Goal: Contribute content

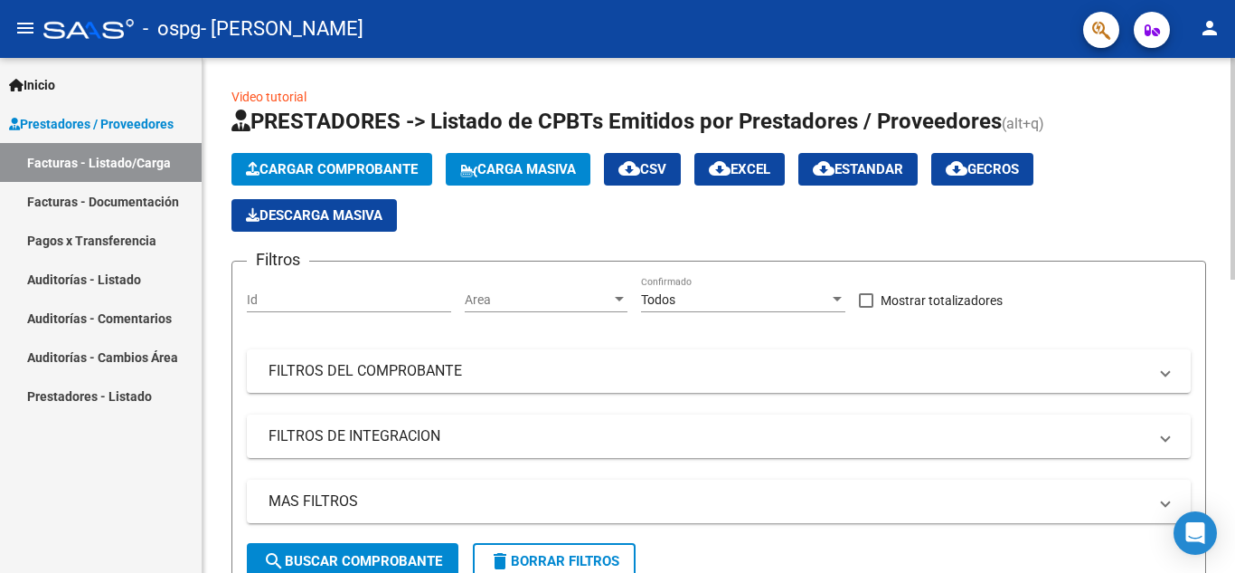
click at [349, 166] on span "Cargar Comprobante" at bounding box center [332, 169] width 172 height 16
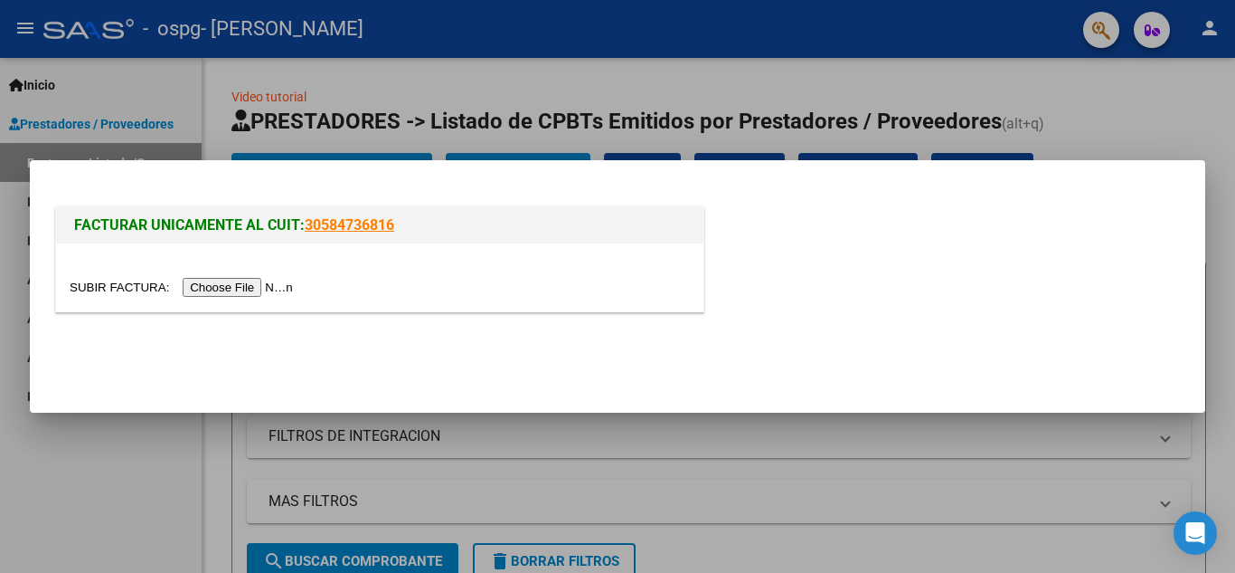
click at [220, 285] on input "file" at bounding box center [184, 287] width 229 height 19
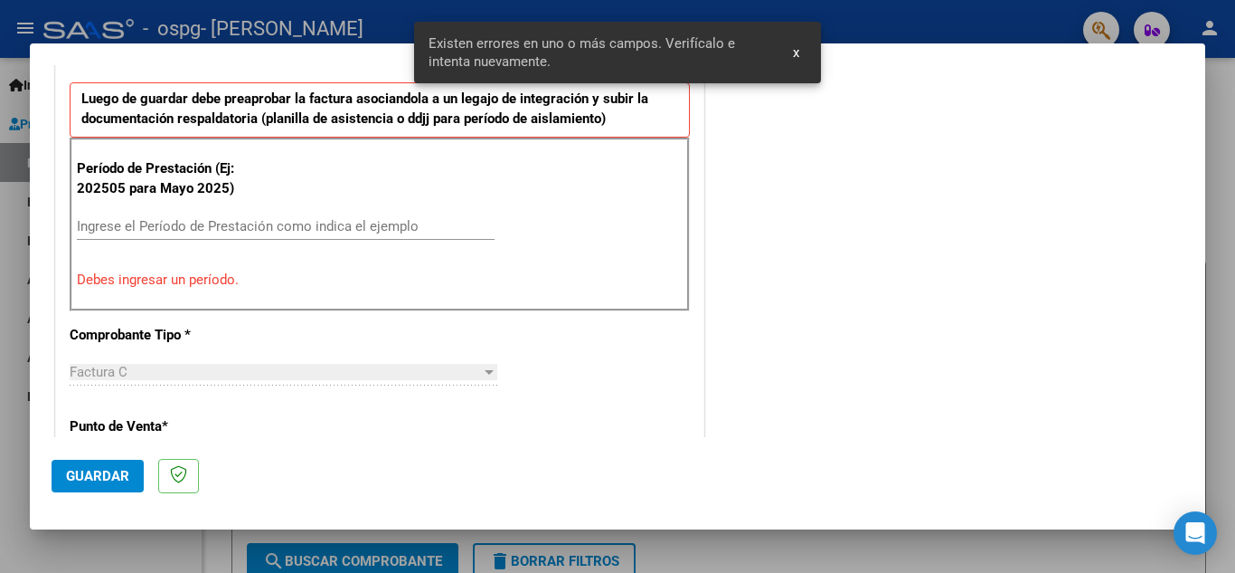
scroll to position [500, 0]
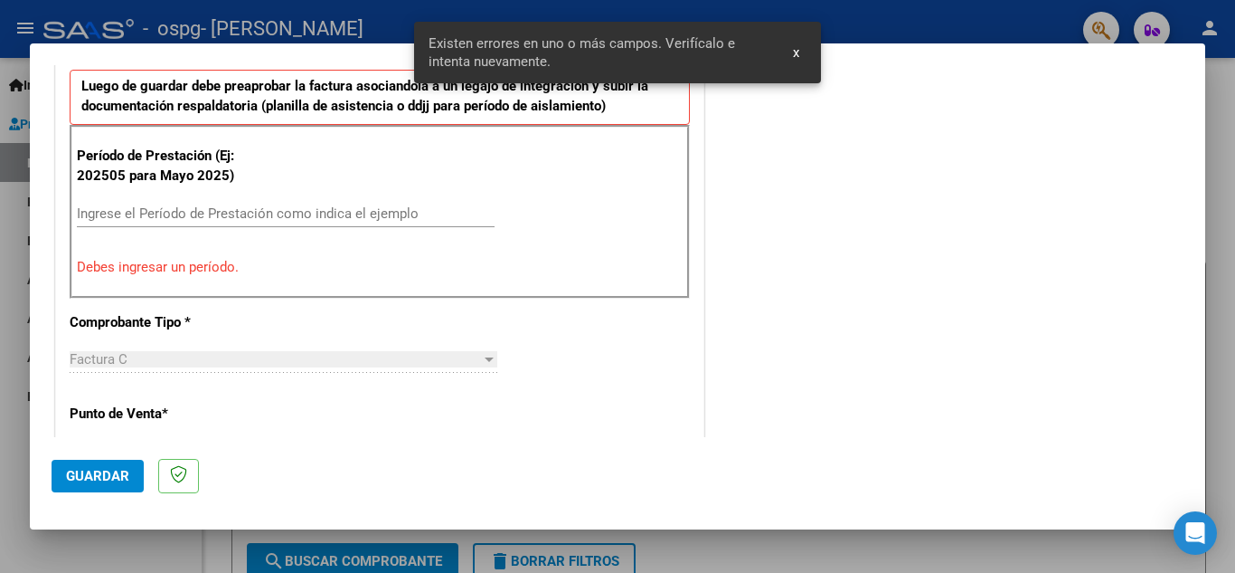
click at [199, 209] on input "Ingrese el Período de Prestación como indica el ejemplo" at bounding box center [286, 213] width 418 height 16
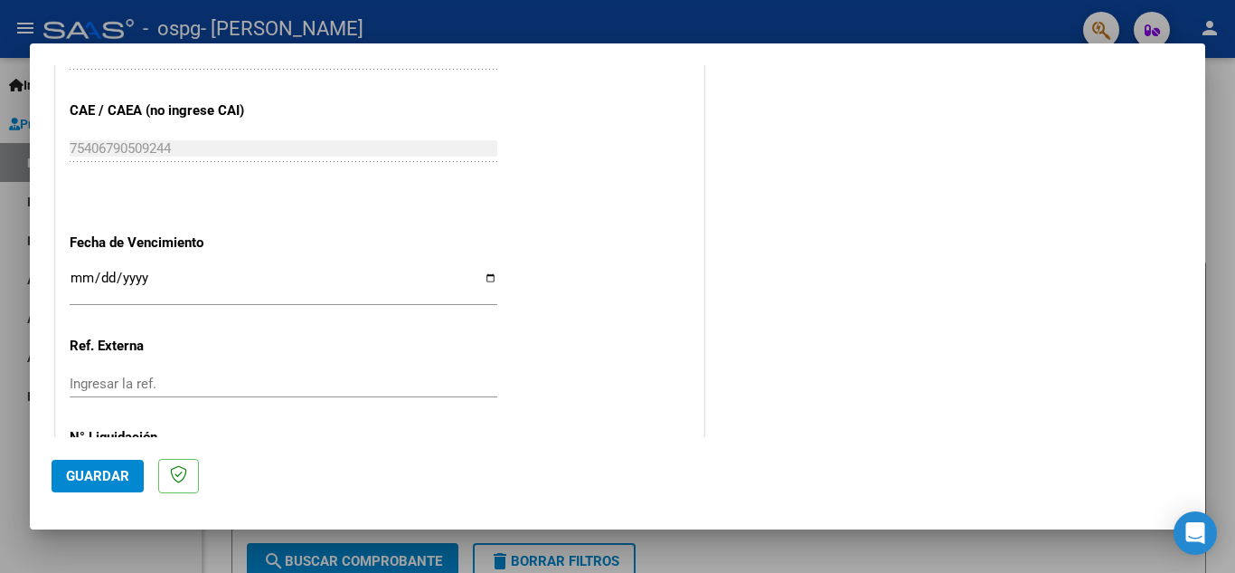
scroll to position [1220, 0]
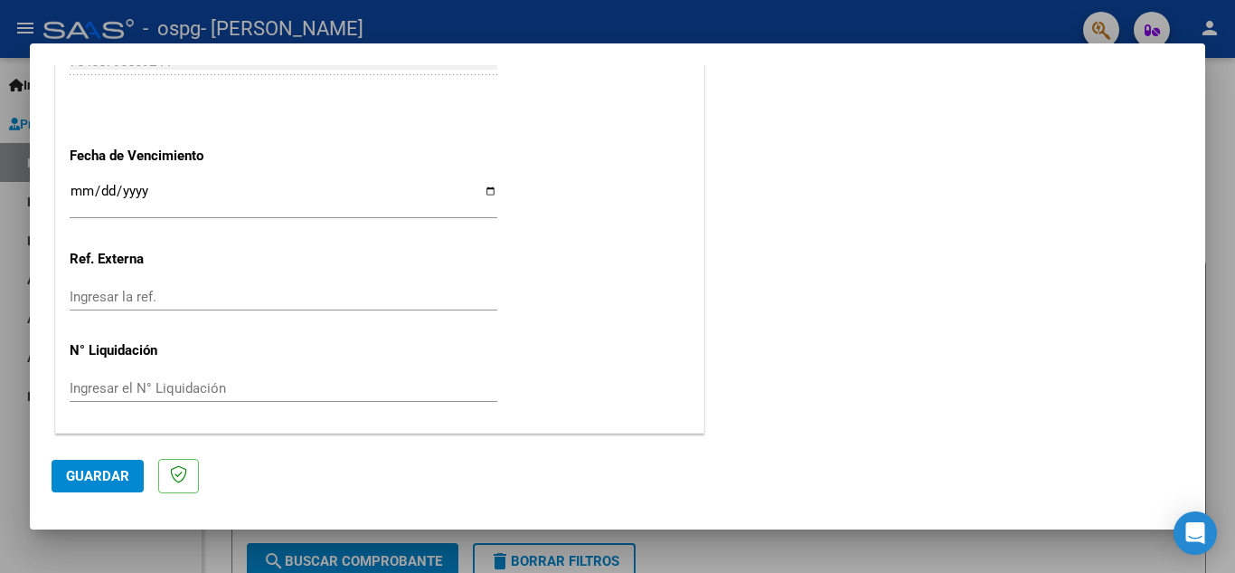
type input "202509"
click at [87, 477] on span "Guardar" at bounding box center [97, 476] width 63 height 16
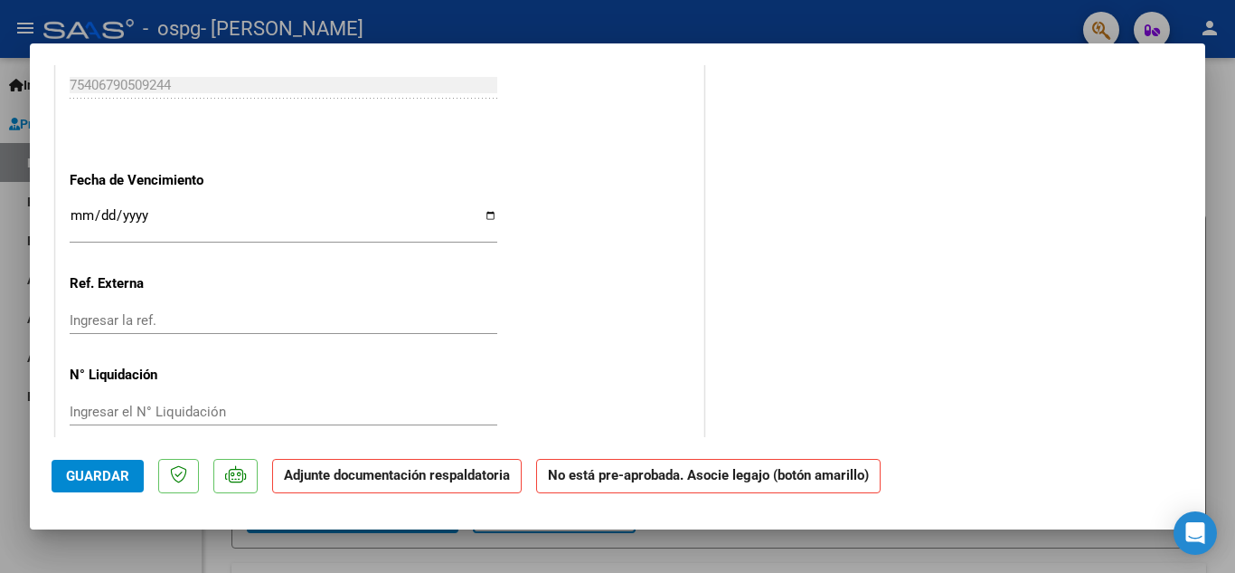
scroll to position [1199, 0]
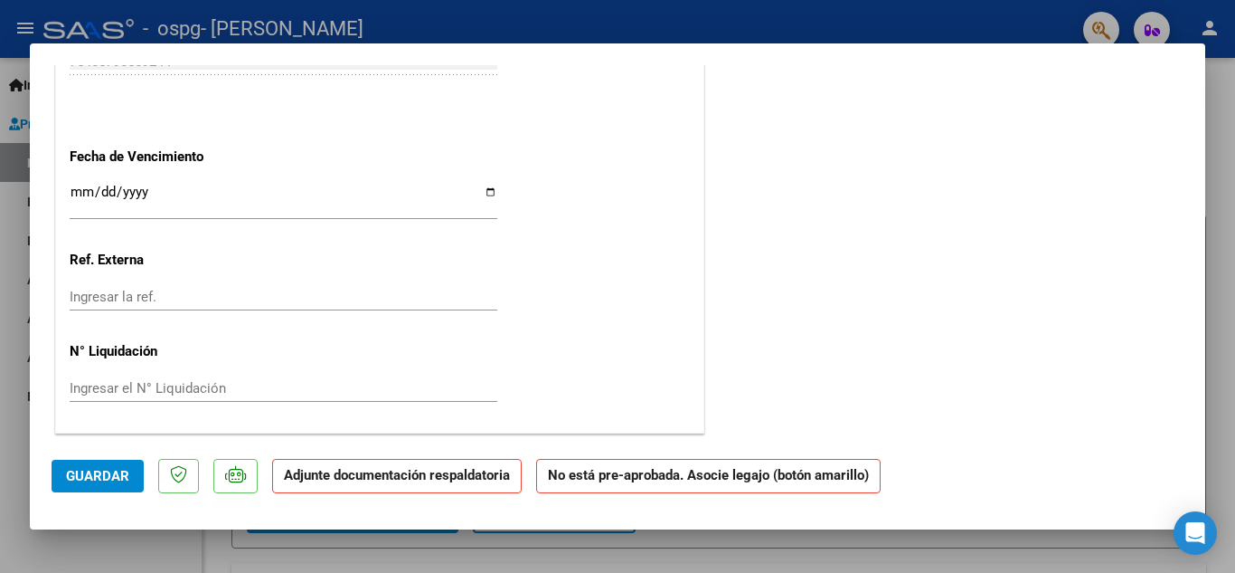
click at [473, 194] on input "Ingresar la fecha" at bounding box center [284, 199] width 428 height 29
click at [489, 186] on input "Ingresar la fecha" at bounding box center [284, 199] width 428 height 29
type input "[DATE]"
click at [77, 481] on span "Guardar" at bounding box center [97, 476] width 63 height 16
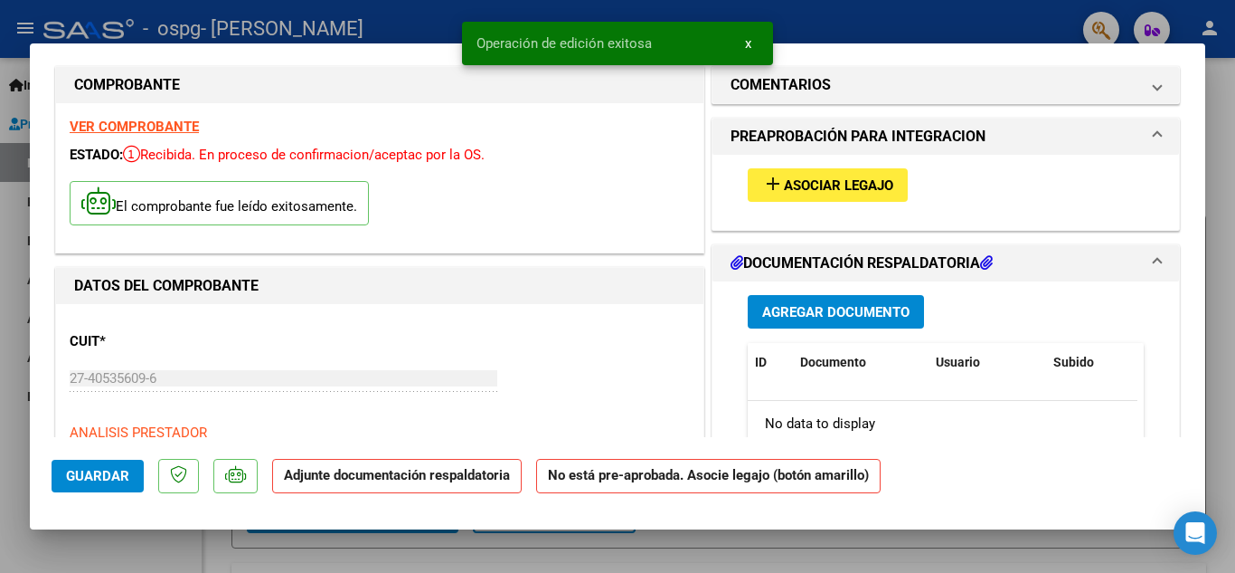
scroll to position [0, 0]
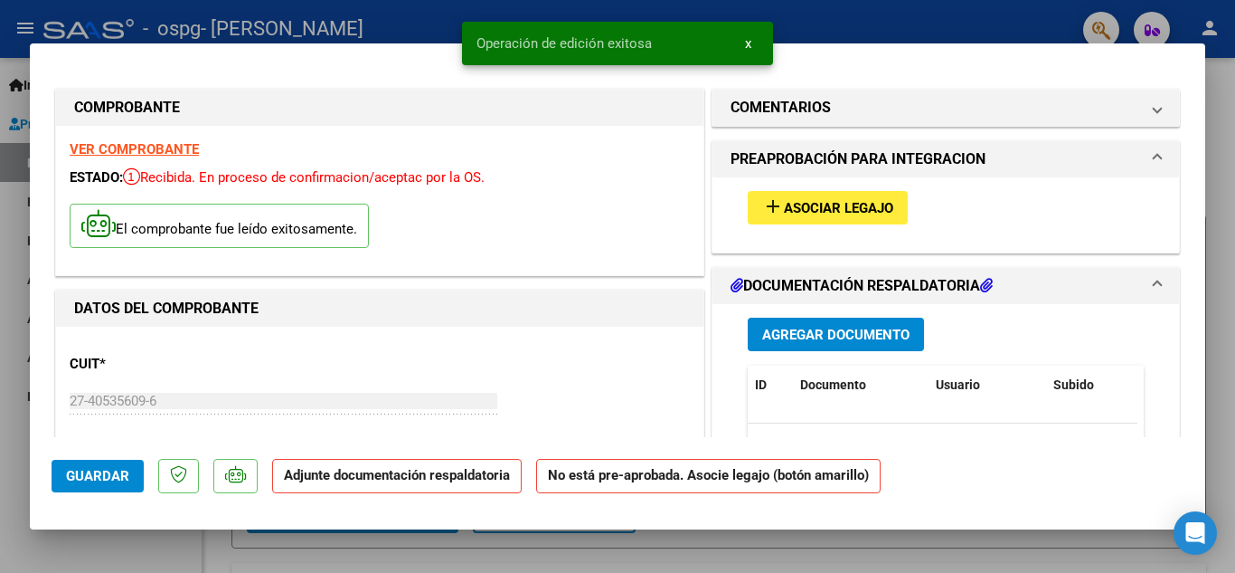
click at [844, 202] on span "Asociar Legajo" at bounding box center [838, 208] width 109 height 16
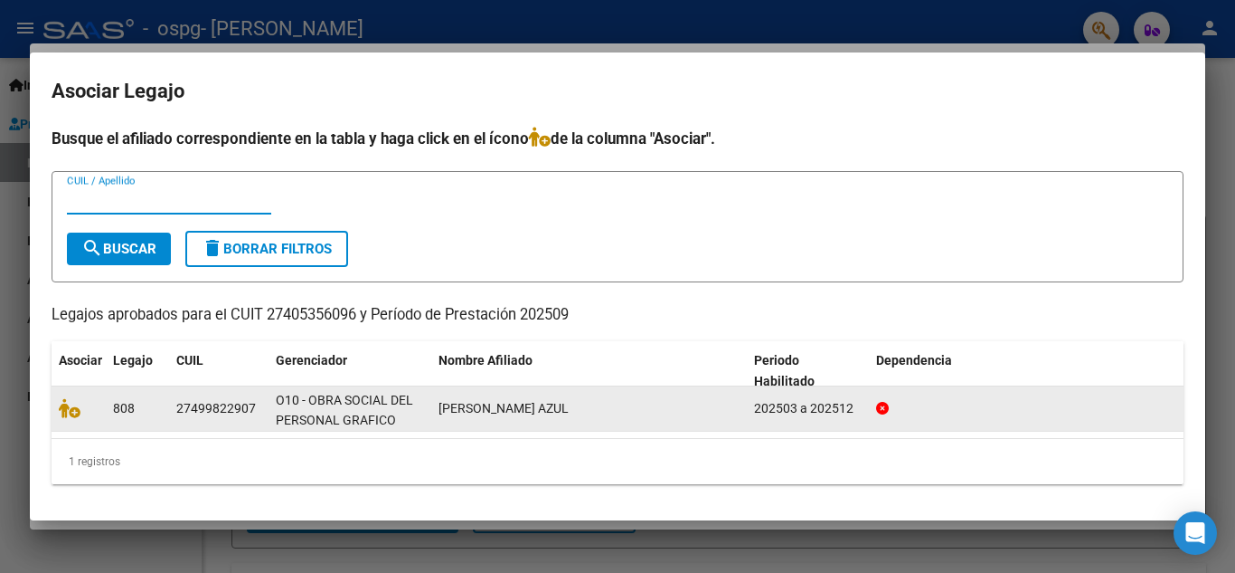
click at [487, 410] on span "[PERSON_NAME] AZUL" at bounding box center [504, 408] width 130 height 14
click at [209, 414] on div "27499822907" at bounding box center [216, 408] width 80 height 21
click at [97, 395] on datatable-body-cell at bounding box center [79, 408] width 54 height 44
click at [148, 426] on datatable-body-cell "808" at bounding box center [137, 408] width 63 height 44
click at [233, 408] on div "27499822907" at bounding box center [216, 408] width 80 height 21
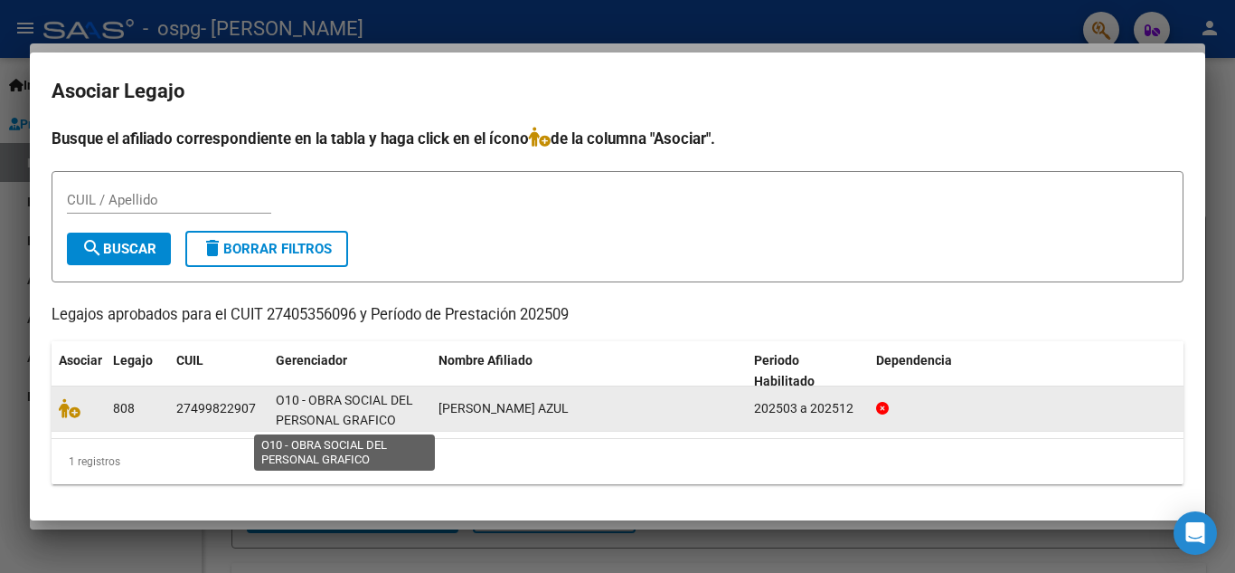
click at [326, 393] on span "O10 - OBRA SOCIAL DEL PERSONAL GRAFICO" at bounding box center [344, 410] width 137 height 35
click at [367, 413] on span "O10 - OBRA SOCIAL DEL PERSONAL GRAFICO" at bounding box center [344, 410] width 137 height 35
click at [417, 420] on div "O10 - OBRA SOCIAL DEL PERSONAL GRAFICO" at bounding box center [350, 409] width 148 height 38
click at [417, 417] on div "O10 - OBRA SOCIAL DEL PERSONAL GRAFICO" at bounding box center [350, 409] width 148 height 38
click at [417, 401] on div "O10 - OBRA SOCIAL DEL PERSONAL GRAFICO" at bounding box center [350, 409] width 148 height 38
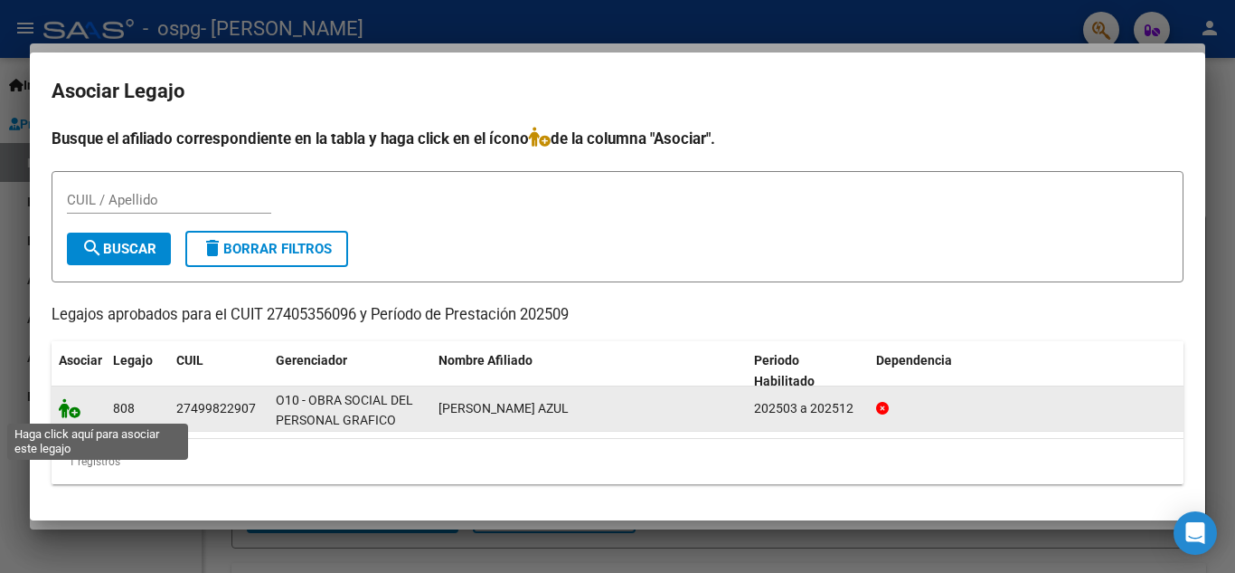
click at [71, 403] on icon at bounding box center [70, 408] width 22 height 20
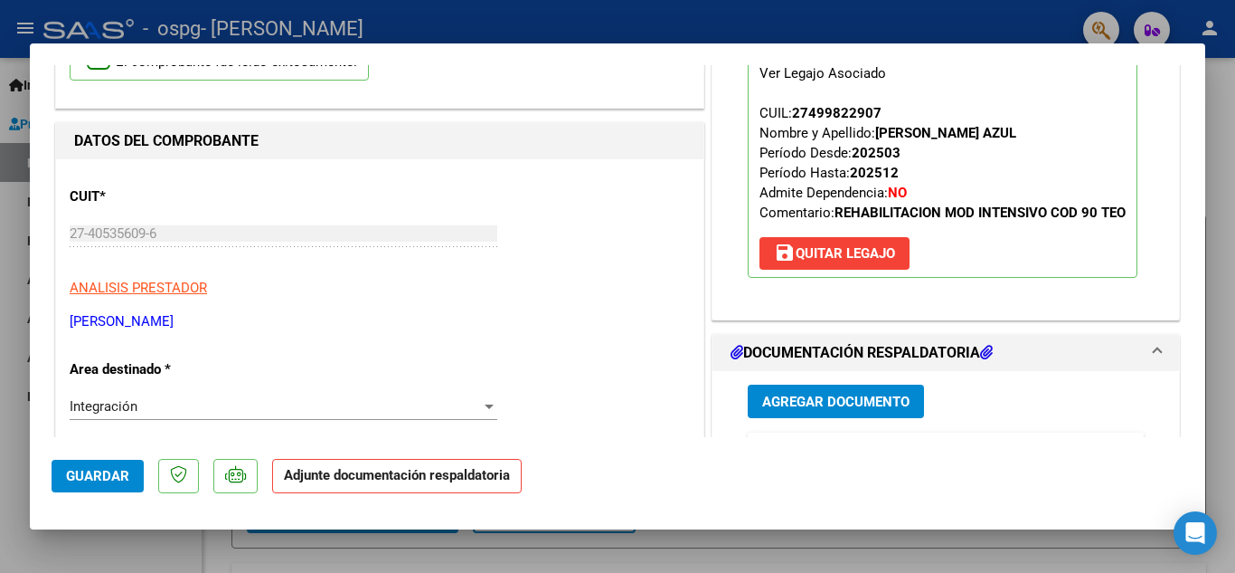
scroll to position [181, 0]
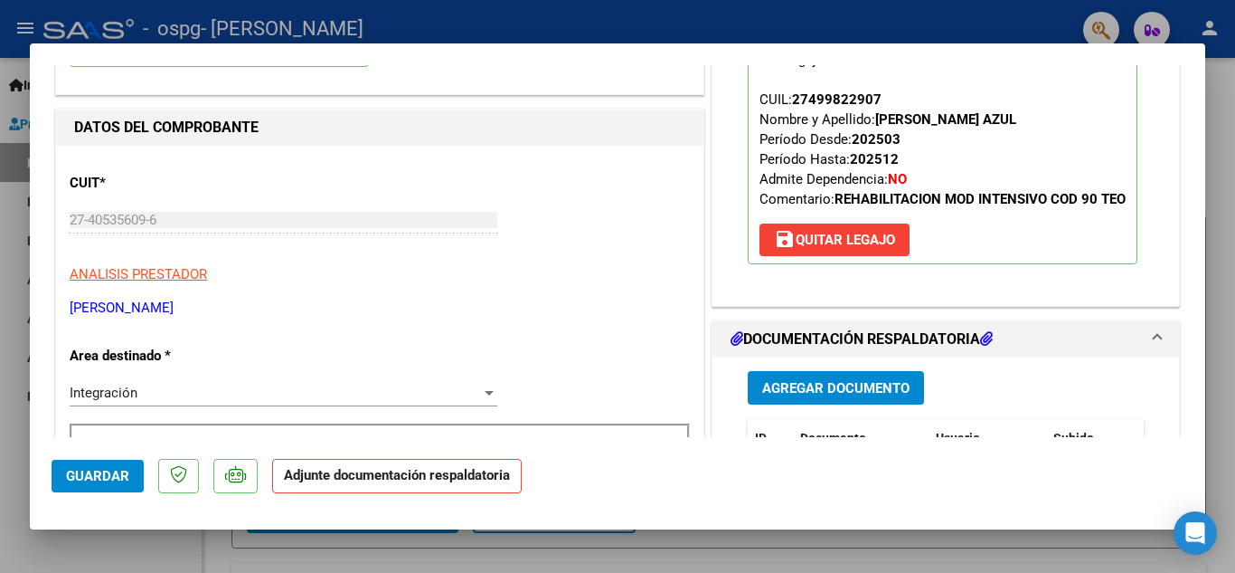
click at [866, 396] on span "Agregar Documento" at bounding box center [835, 388] width 147 height 16
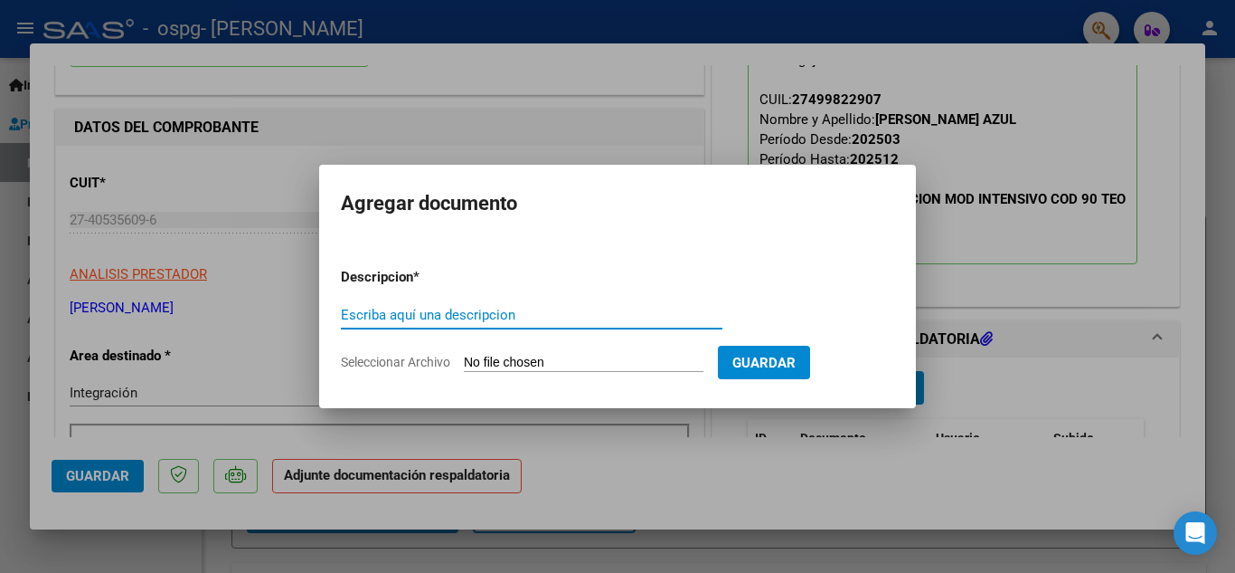
click at [418, 307] on input "Escriba aquí una descripcion" at bounding box center [532, 315] width 382 height 16
type input "planilla de asistencia septiembre"
click at [679, 355] on input "Seleccionar Archivo" at bounding box center [584, 363] width 240 height 17
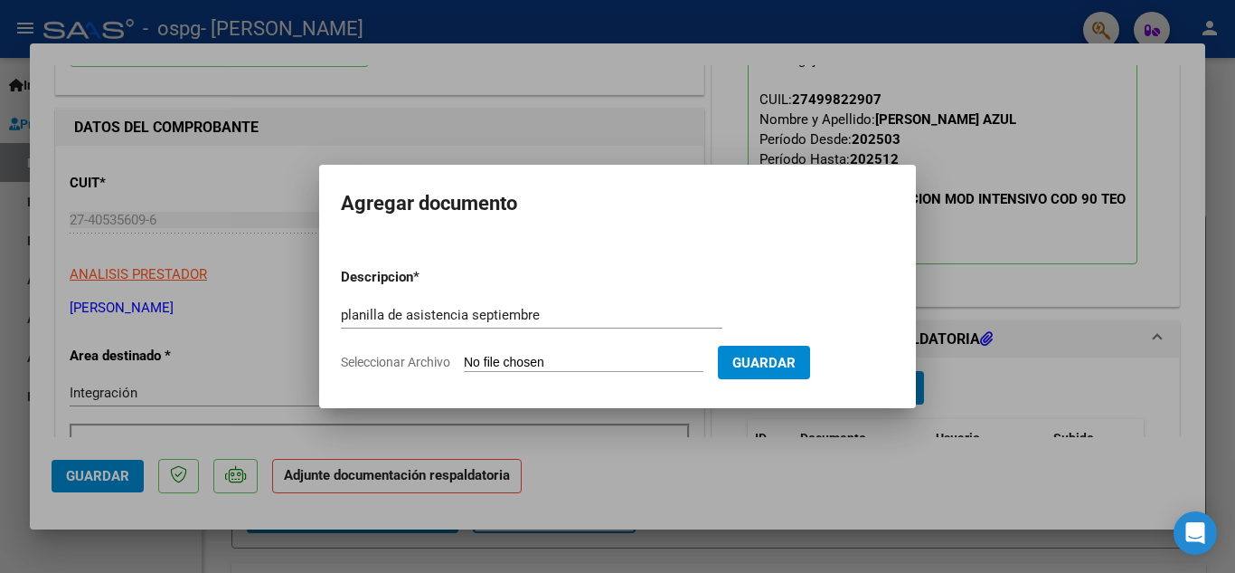
type input "C:\fakepath\planillan asistencia septiembre [PERSON_NAME] .pdf"
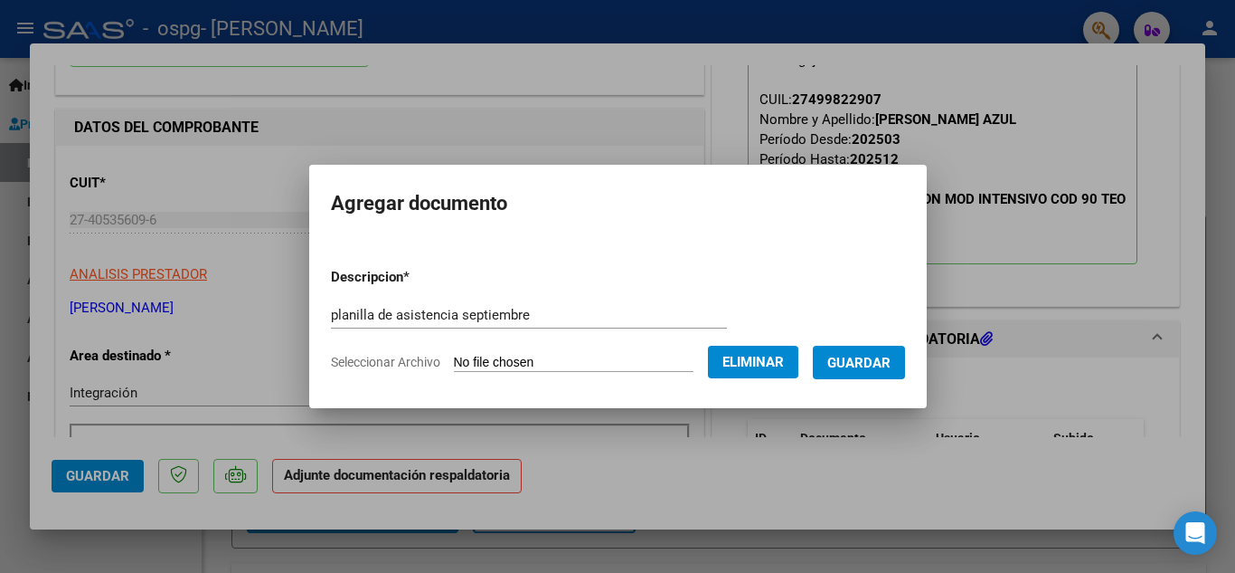
click at [891, 357] on span "Guardar" at bounding box center [859, 363] width 63 height 16
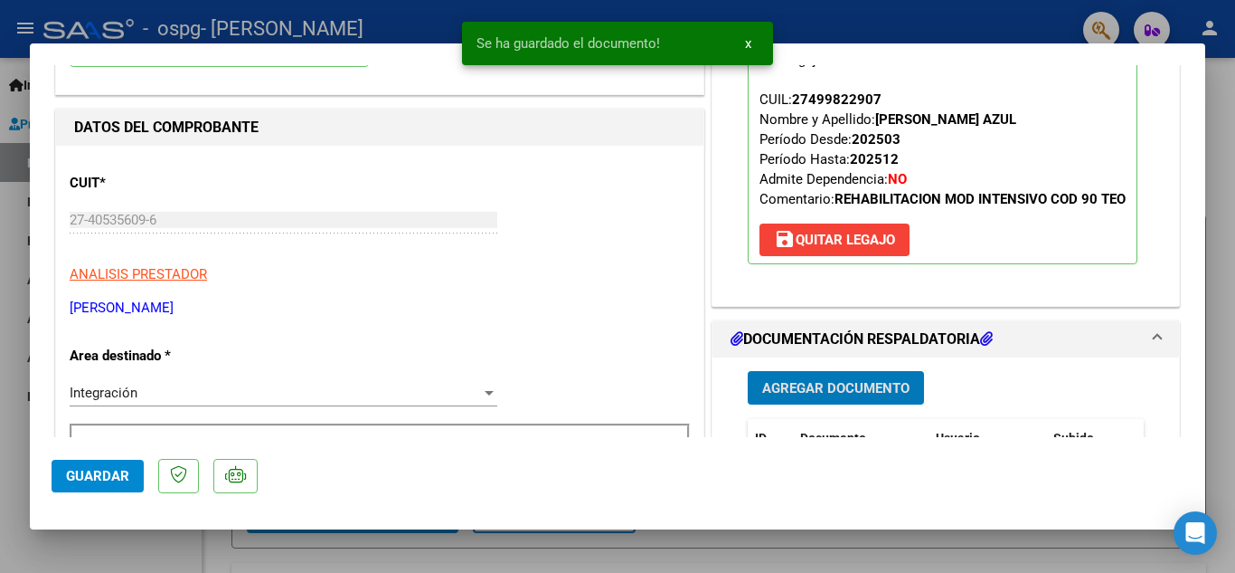
click at [10, 159] on div at bounding box center [617, 286] width 1235 height 573
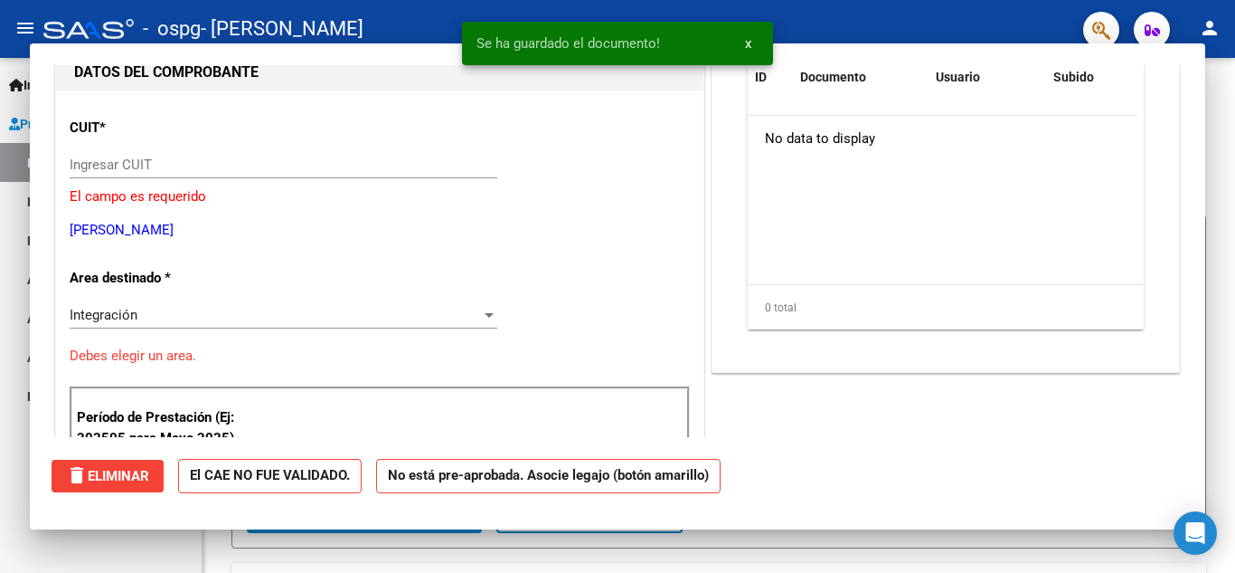
scroll to position [0, 0]
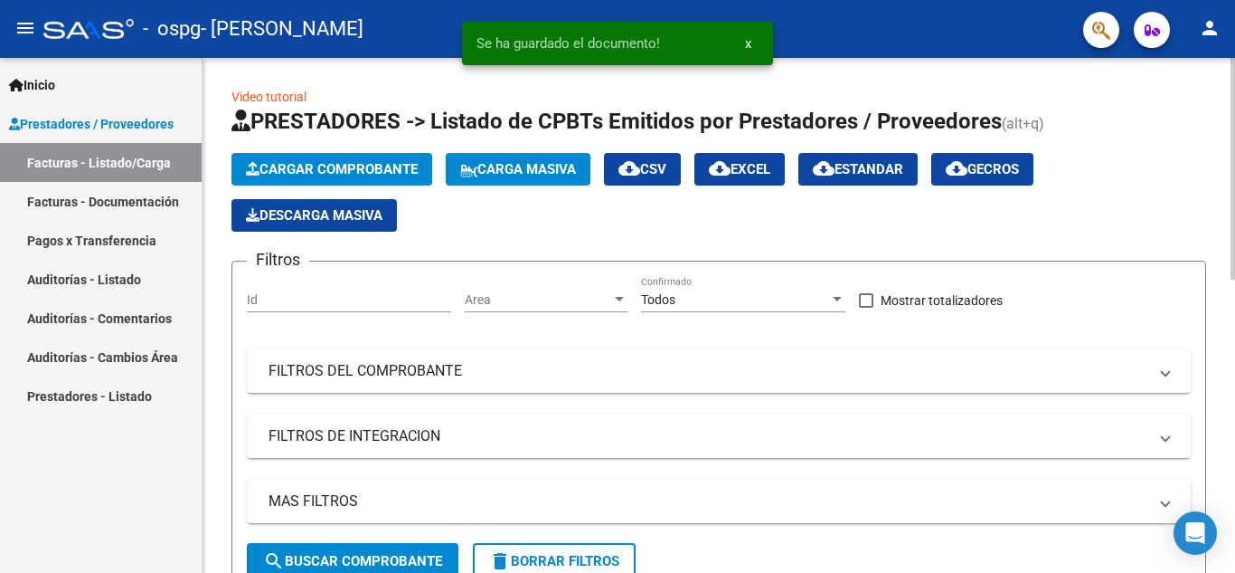
click at [1022, 243] on app-list-header "PRESTADORES -> Listado de CPBTs Emitidos por Prestadores / Proveedores (alt+q) …" at bounding box center [719, 350] width 975 height 487
click at [1046, 204] on div "Cargar Comprobante Carga Masiva cloud_download CSV cloud_download EXCEL cloud_d…" at bounding box center [719, 192] width 975 height 79
